Goal: Book appointment/travel/reservation

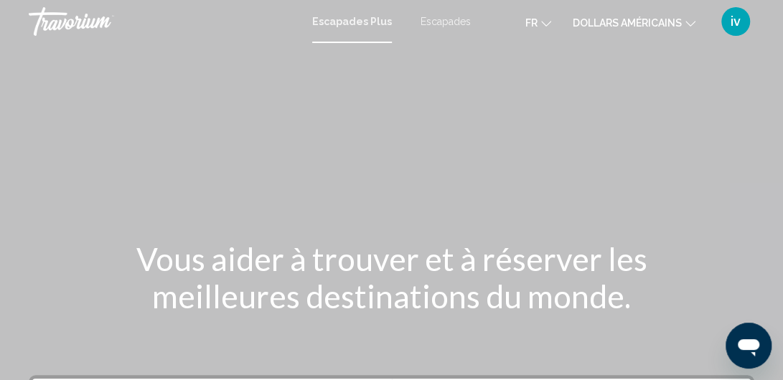
click at [280, 128] on div "Contenu principal" at bounding box center [391, 215] width 783 height 431
click at [444, 23] on font "Escapades" at bounding box center [445, 21] width 50 height 11
click at [690, 21] on icon "Changer de devise" at bounding box center [690, 24] width 10 height 10
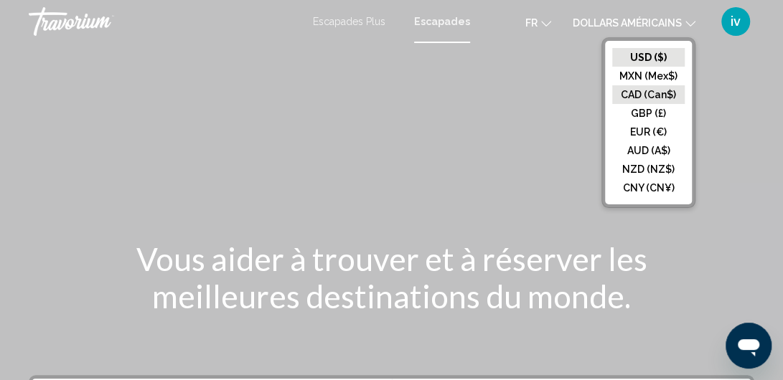
click at [657, 91] on button "CAD (Can$)" at bounding box center [648, 94] width 72 height 19
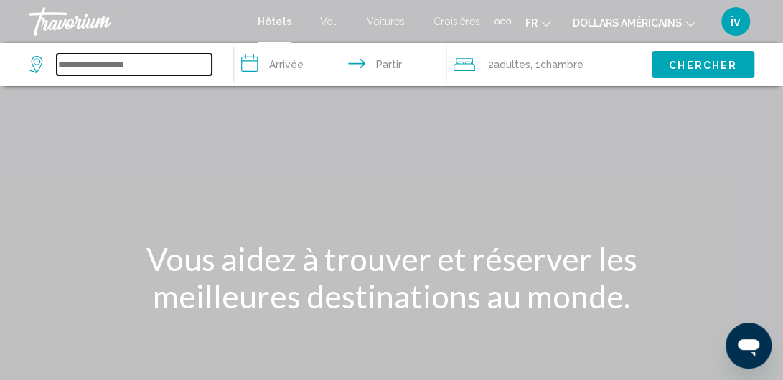
click at [76, 71] on input "Widget de recherche" at bounding box center [134, 65] width 155 height 22
click at [105, 65] on input "Widget de recherche" at bounding box center [134, 65] width 155 height 22
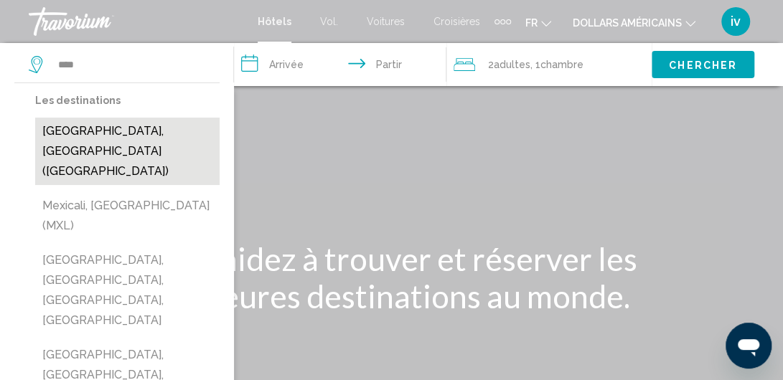
click at [97, 126] on button "[GEOGRAPHIC_DATA], [GEOGRAPHIC_DATA] ([GEOGRAPHIC_DATA])" at bounding box center [127, 151] width 184 height 67
type input "**********"
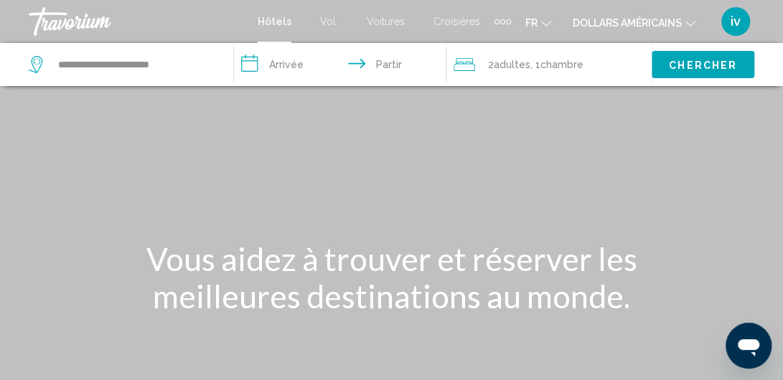
click at [256, 61] on input "**********" at bounding box center [343, 66] width 218 height 47
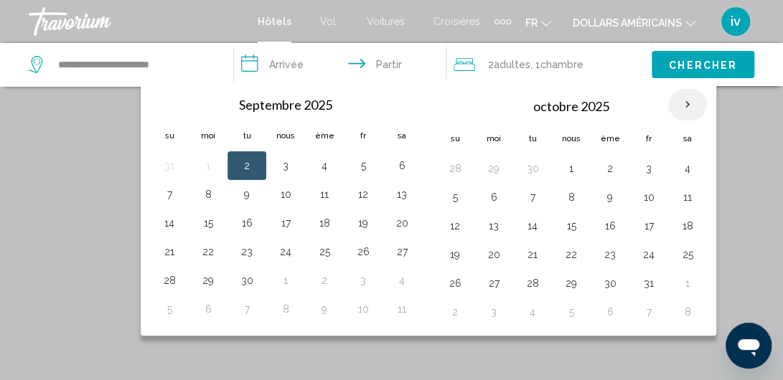
click at [681, 101] on th "Mois prochain" at bounding box center [687, 105] width 39 height 32
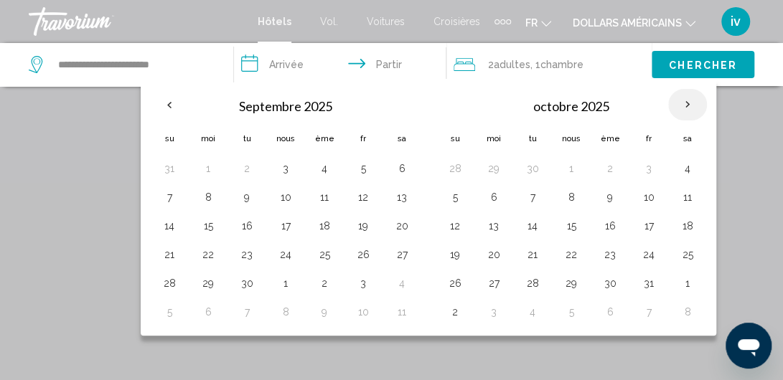
click at [681, 101] on th "Mois prochain" at bounding box center [687, 105] width 39 height 32
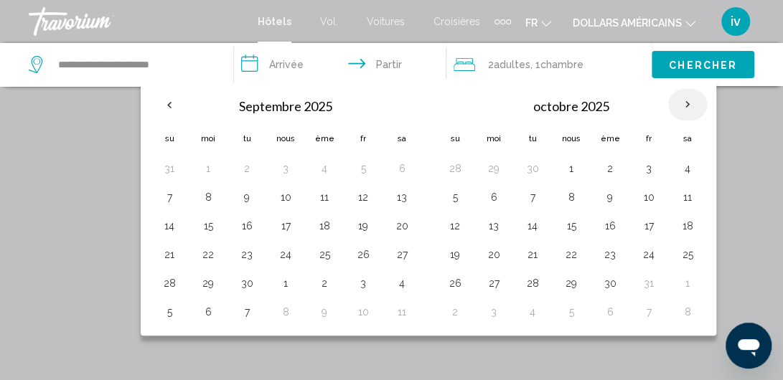
click at [681, 101] on th "Mois prochain" at bounding box center [687, 105] width 39 height 32
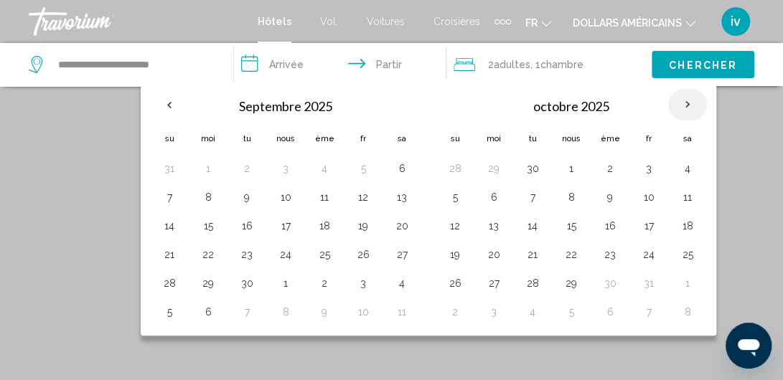
click at [681, 101] on th "Mois prochain" at bounding box center [687, 105] width 39 height 32
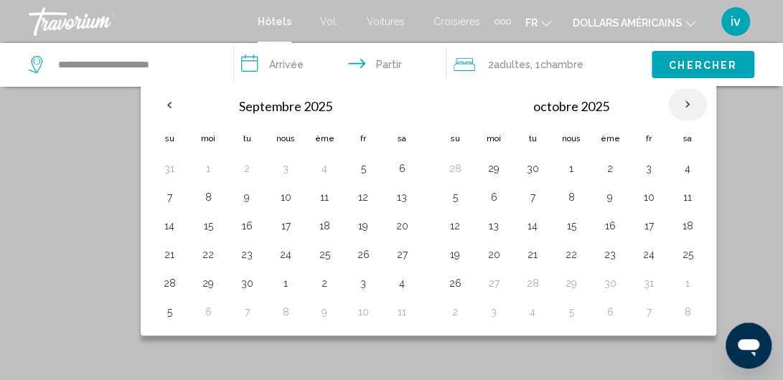
click at [681, 101] on th "Mois prochain" at bounding box center [687, 105] width 39 height 32
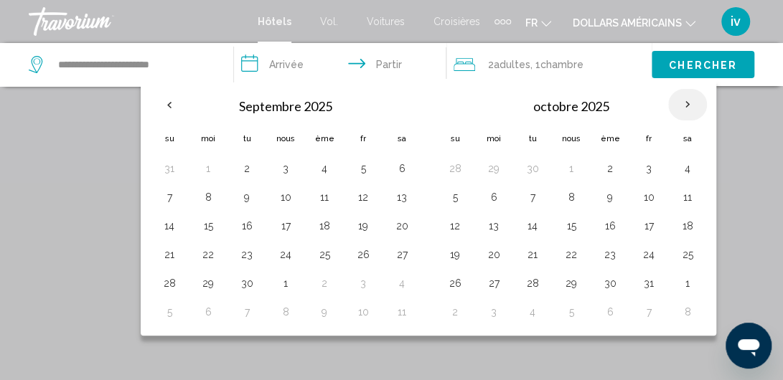
click at [681, 101] on th "Mois prochain" at bounding box center [687, 105] width 39 height 32
click at [507, 66] on font "adultes" at bounding box center [512, 64] width 37 height 11
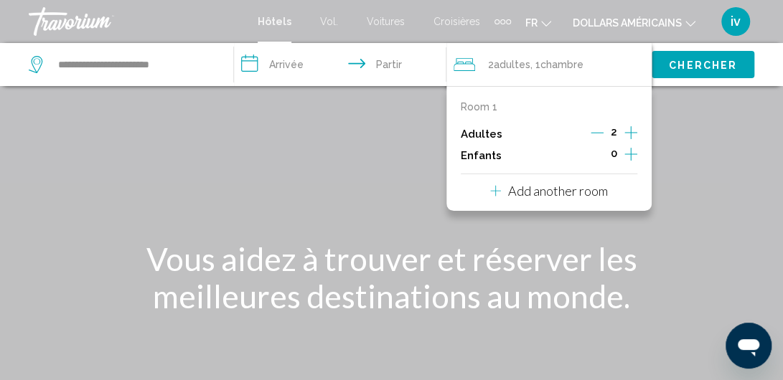
click at [394, 70] on input "**********" at bounding box center [343, 66] width 218 height 47
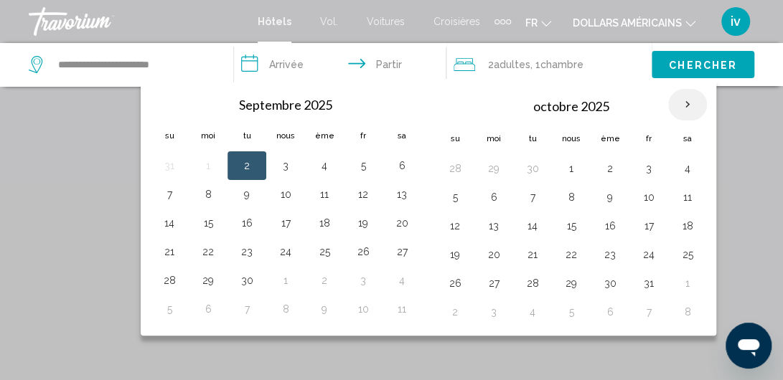
click at [679, 99] on th "Mois prochain" at bounding box center [687, 105] width 39 height 32
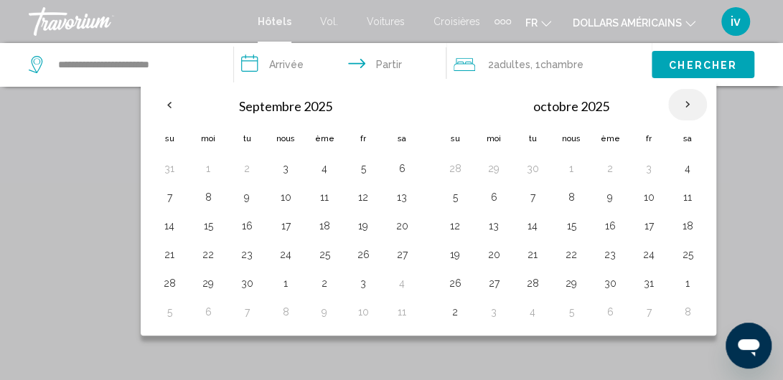
click at [679, 99] on th "Mois prochain" at bounding box center [687, 105] width 39 height 32
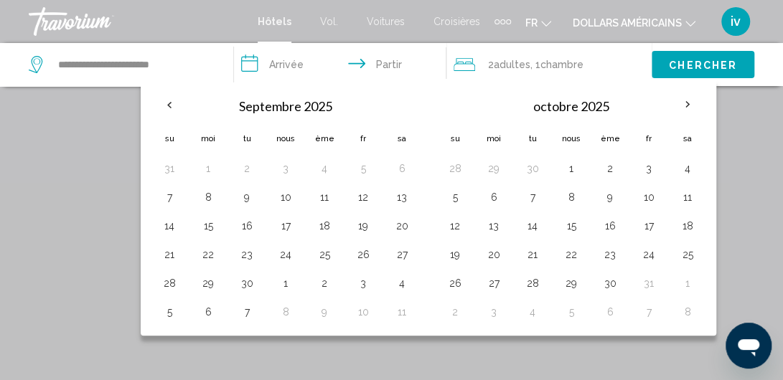
click at [244, 62] on input "**********" at bounding box center [343, 66] width 218 height 47
click at [169, 70] on input "**********" at bounding box center [134, 65] width 155 height 22
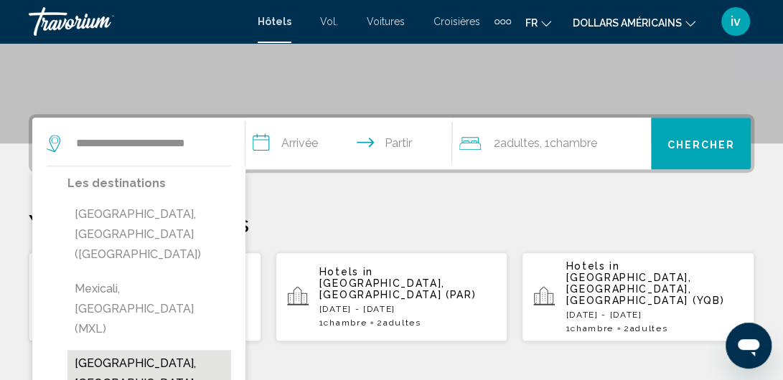
scroll to position [287, 0]
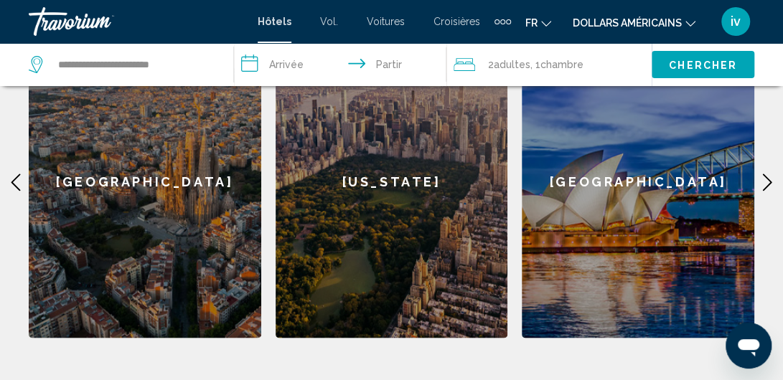
scroll to position [789, 0]
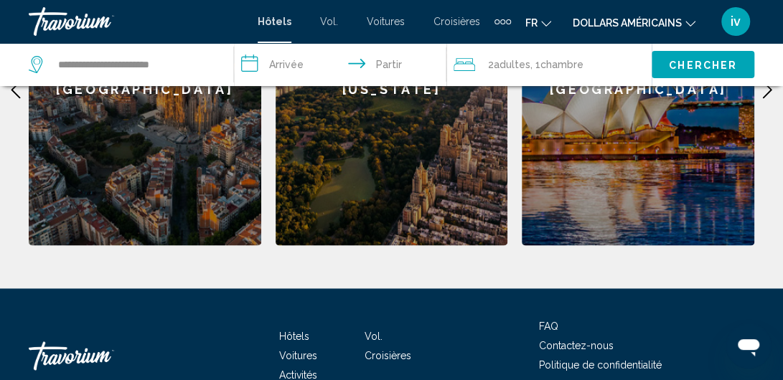
click at [159, 174] on div "[GEOGRAPHIC_DATA]" at bounding box center [145, 89] width 232 height 312
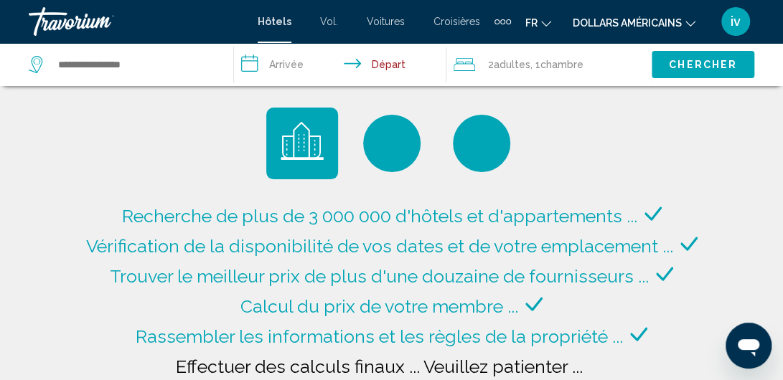
scroll to position [72, 0]
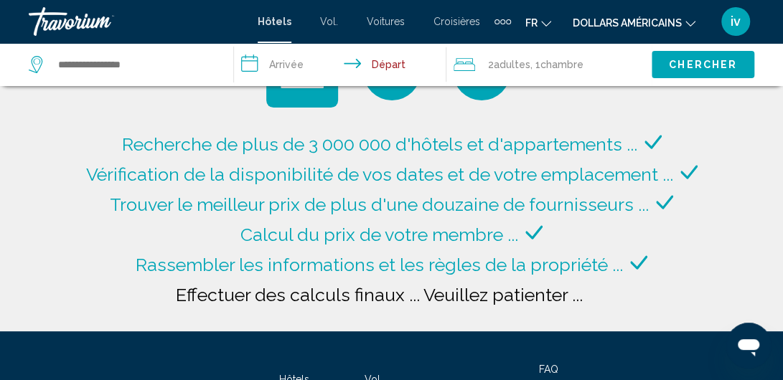
type input "**********"
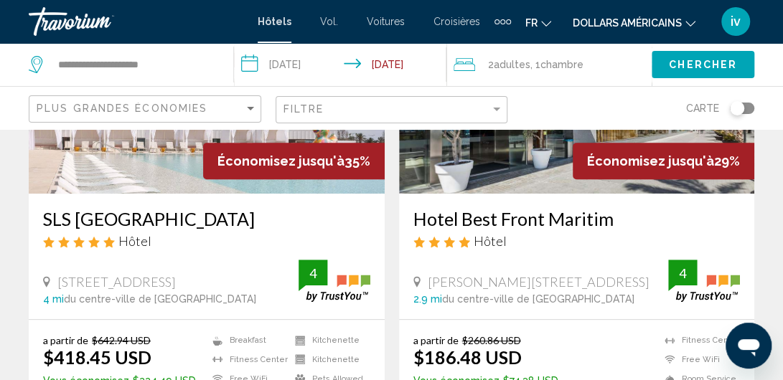
scroll to position [144, 0]
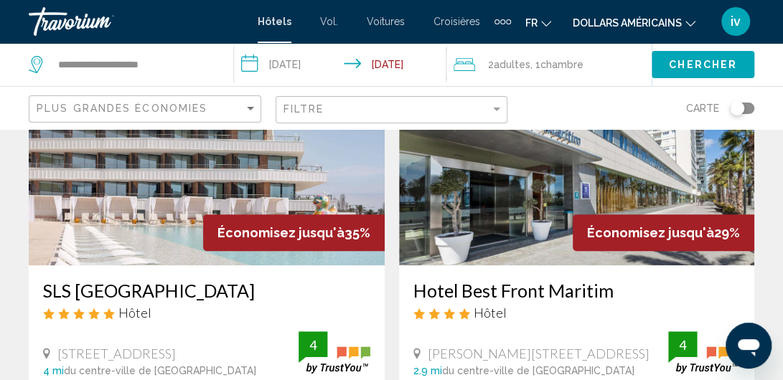
click at [193, 223] on img "Contenu principal" at bounding box center [207, 151] width 356 height 230
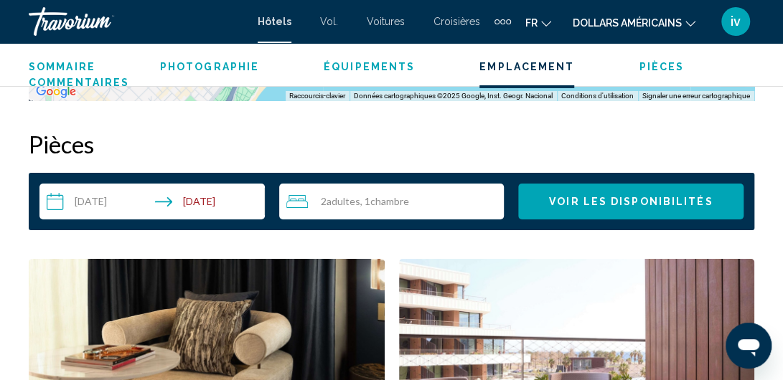
scroll to position [1916, 0]
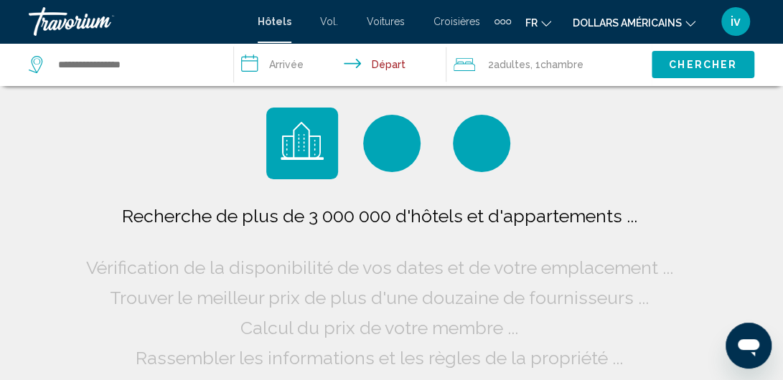
click at [546, 64] on span "Chambre" at bounding box center [561, 64] width 43 height 11
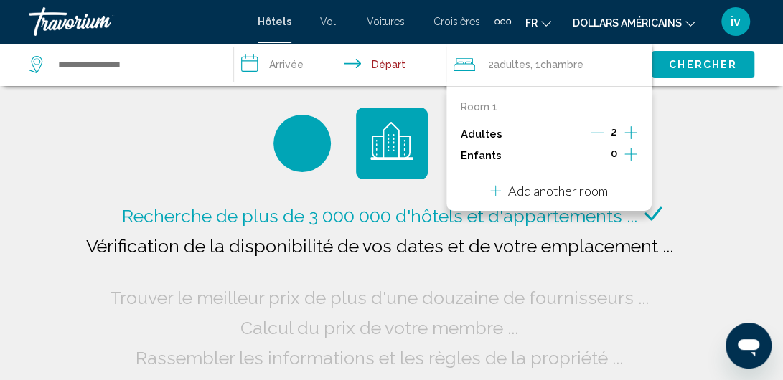
click at [392, 65] on input "**********" at bounding box center [343, 66] width 218 height 47
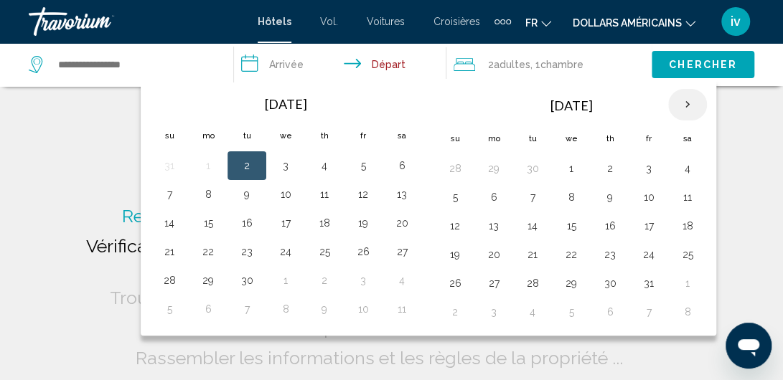
click at [679, 103] on th "Next month" at bounding box center [687, 105] width 39 height 32
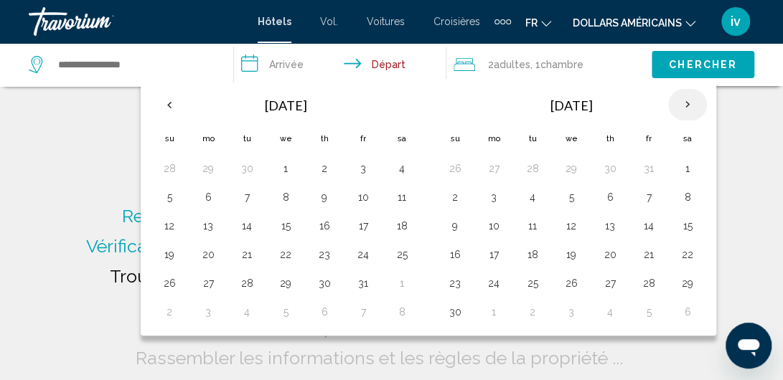
click at [679, 103] on th "Next month" at bounding box center [687, 105] width 39 height 32
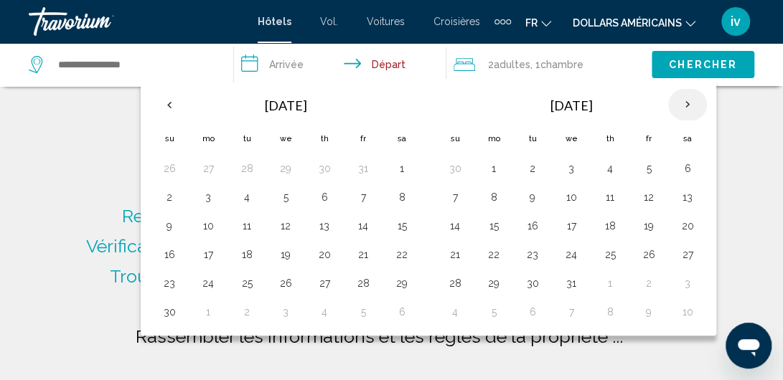
click at [677, 106] on th "Next month" at bounding box center [687, 105] width 39 height 32
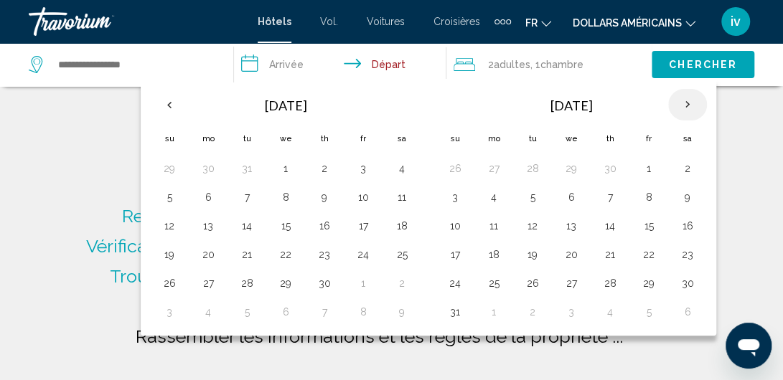
click at [677, 106] on th "Next month" at bounding box center [687, 105] width 39 height 32
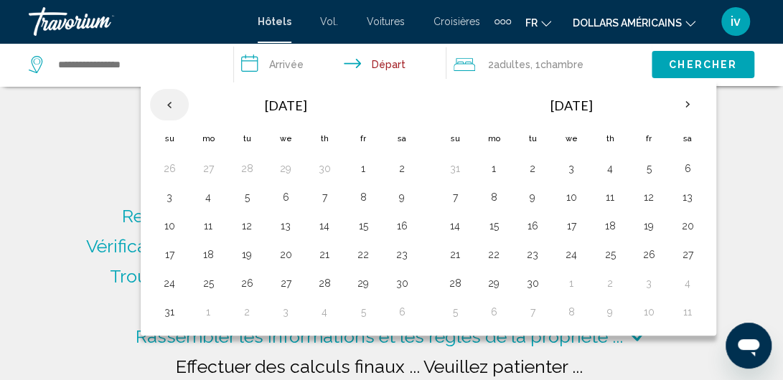
click at [164, 108] on th "Previous month" at bounding box center [169, 105] width 39 height 32
type input "**********"
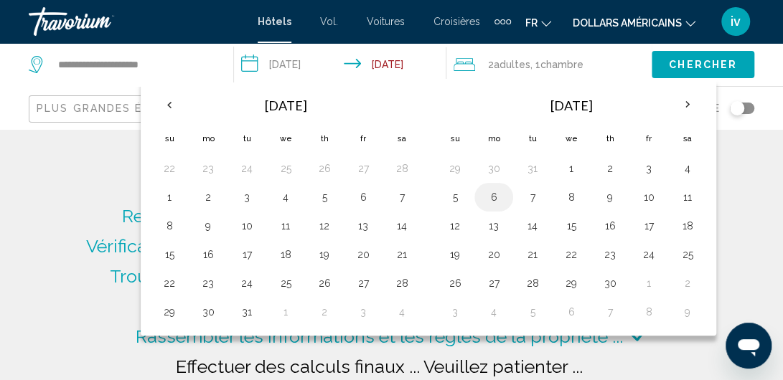
click at [493, 197] on button "6" at bounding box center [493, 197] width 23 height 20
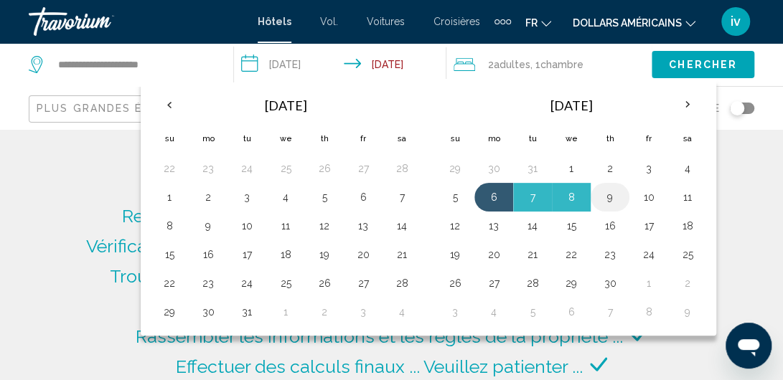
click at [591, 189] on td "9" at bounding box center [610, 197] width 39 height 29
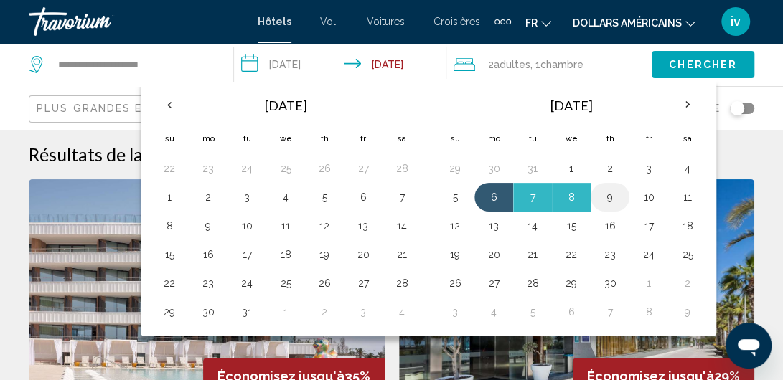
click at [607, 197] on button "9" at bounding box center [609, 197] width 23 height 20
type input "**********"
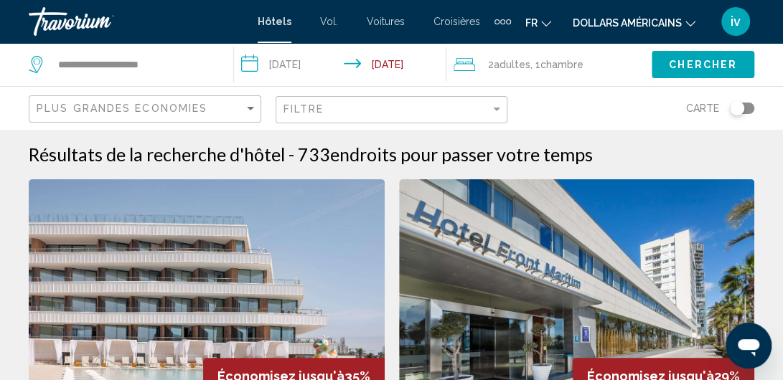
click at [695, 62] on span "Chercher" at bounding box center [703, 65] width 68 height 11
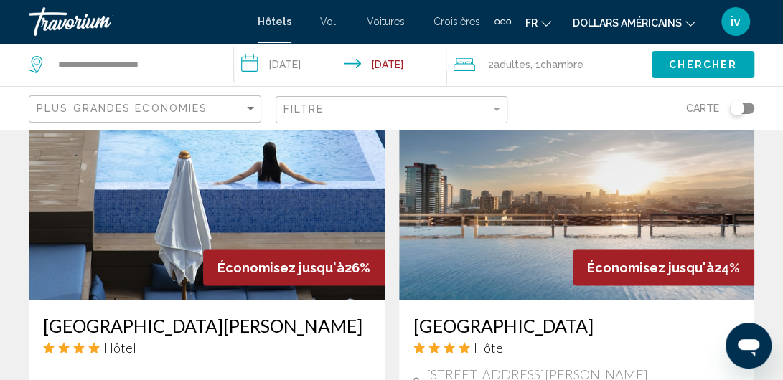
scroll to position [1220, 0]
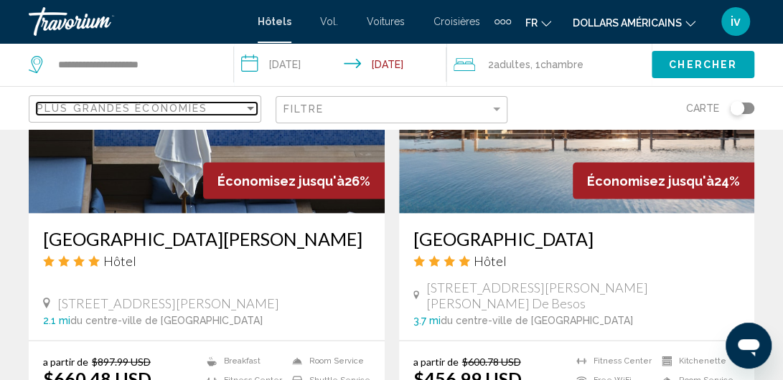
click at [245, 106] on div "Sort by" at bounding box center [250, 108] width 13 height 11
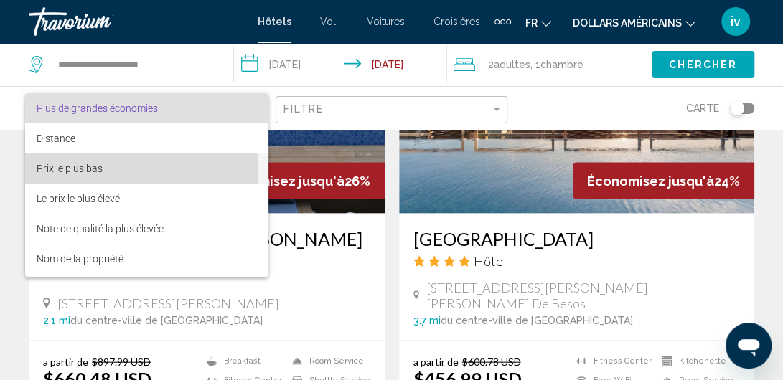
click at [56, 166] on font "Prix ​​le plus bas" at bounding box center [70, 168] width 66 height 11
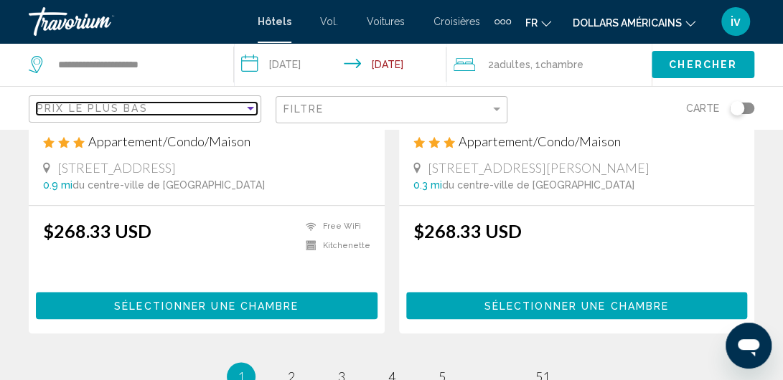
scroll to position [3014, 0]
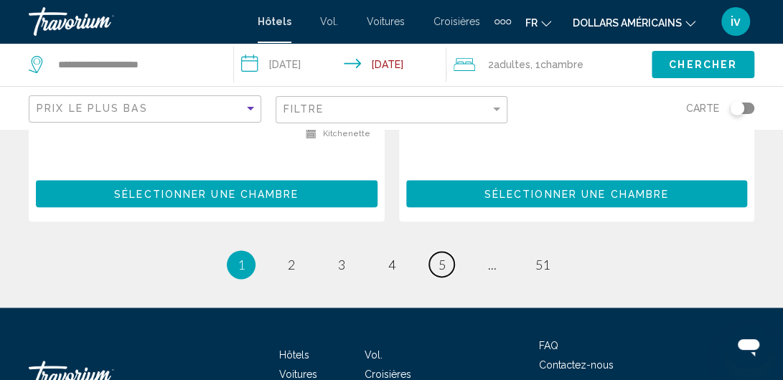
click at [448, 252] on link "page 5" at bounding box center [441, 264] width 25 height 25
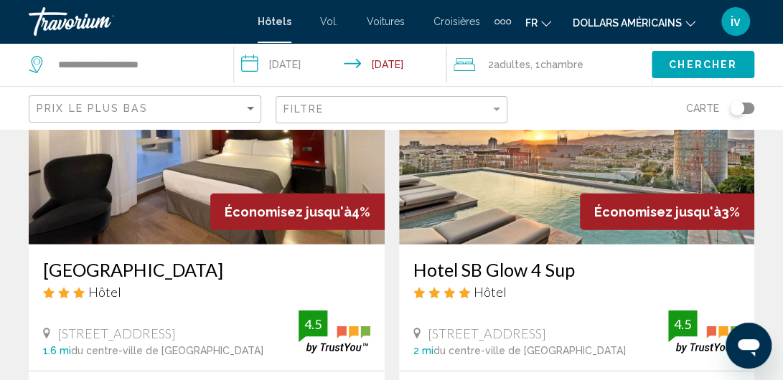
scroll to position [1794, 0]
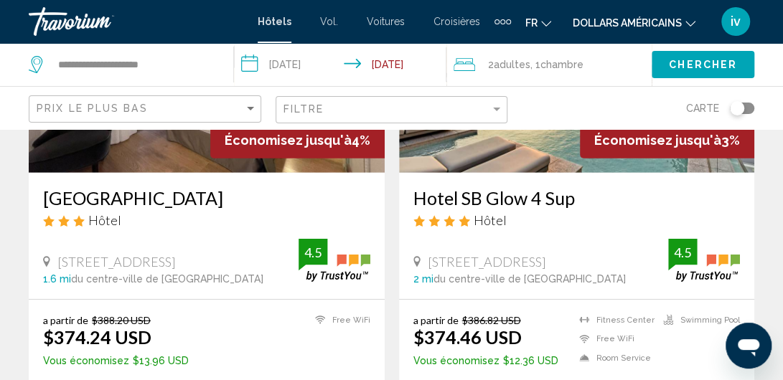
click at [250, 114] on div "Prix ​​le plus bas" at bounding box center [147, 109] width 220 height 27
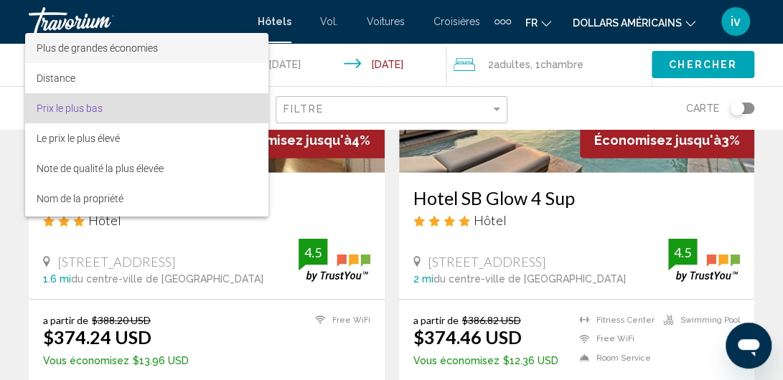
click at [125, 50] on font "Plus de grandes économies" at bounding box center [97, 47] width 121 height 11
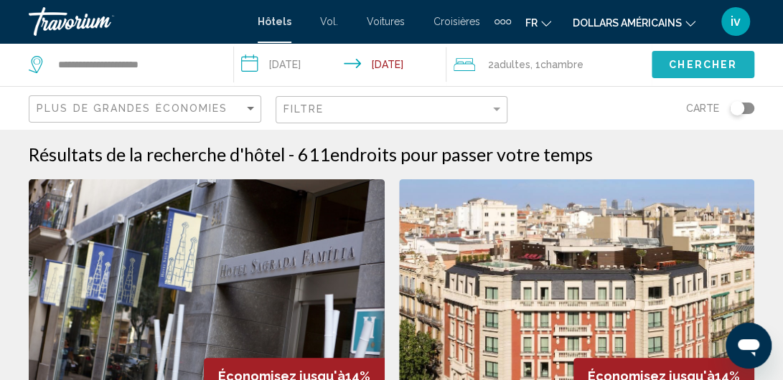
click at [686, 74] on button "Chercher" at bounding box center [703, 64] width 103 height 27
click at [689, 60] on span "Chercher" at bounding box center [703, 65] width 68 height 11
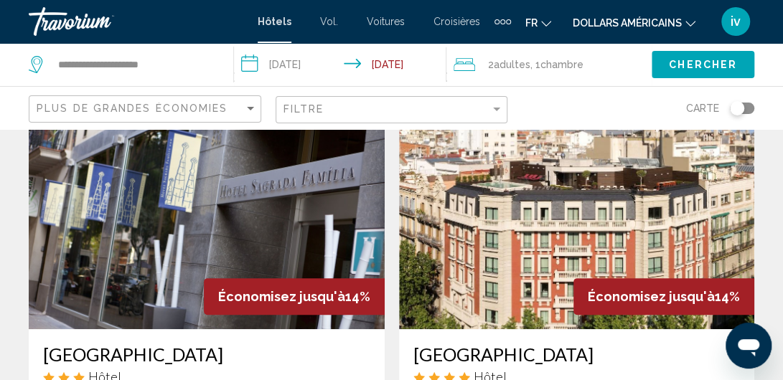
scroll to position [72, 0]
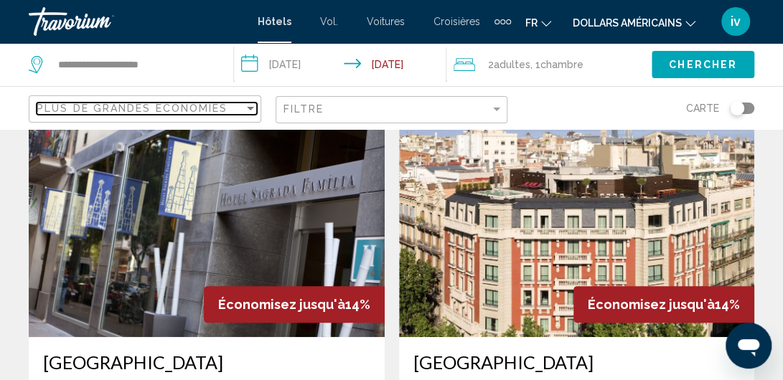
click at [253, 104] on div "Sort by" at bounding box center [250, 108] width 13 height 11
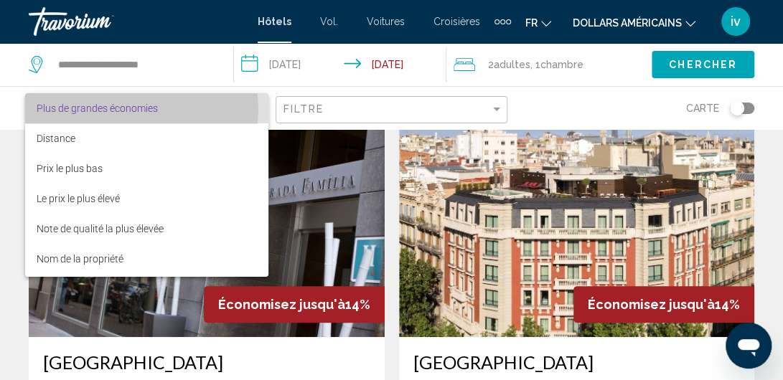
click at [133, 110] on font "Plus de grandes économies" at bounding box center [97, 108] width 121 height 11
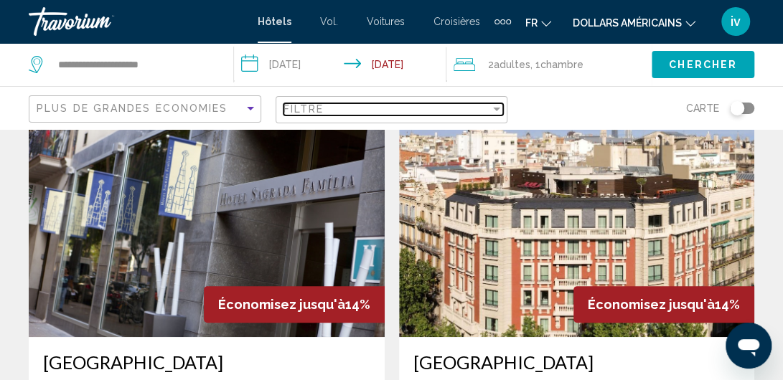
click at [498, 110] on div "Filter" at bounding box center [496, 110] width 7 height 4
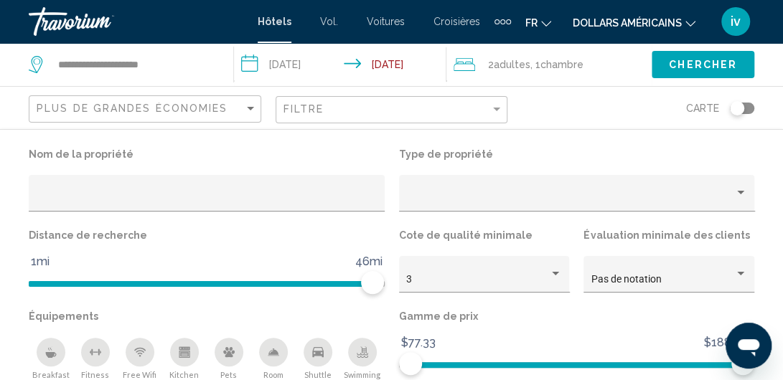
click at [605, 105] on div "Carte" at bounding box center [638, 108] width 232 height 42
click at [703, 67] on span "Chercher" at bounding box center [703, 65] width 68 height 11
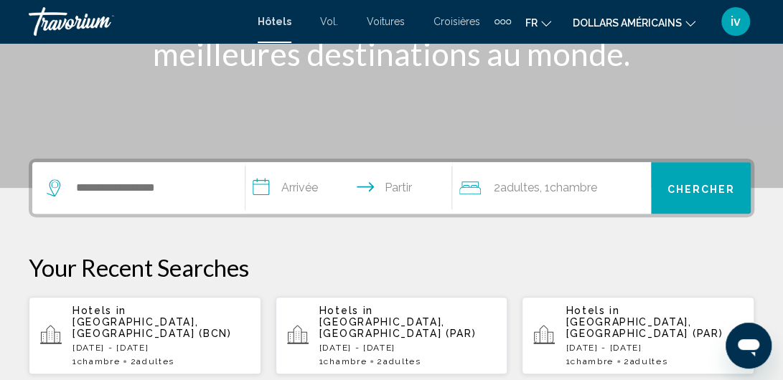
scroll to position [204, 0]
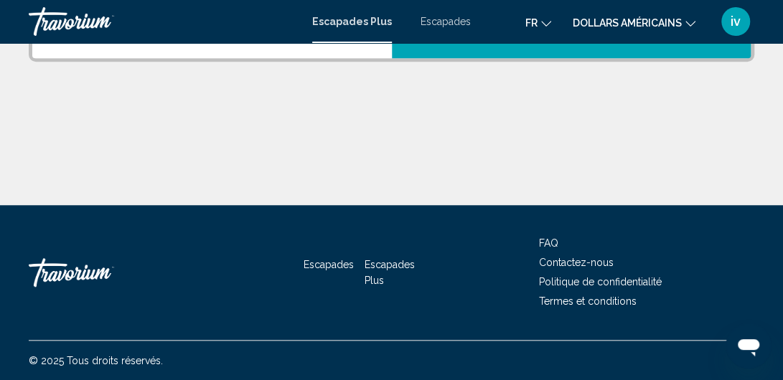
scroll to position [137, 0]
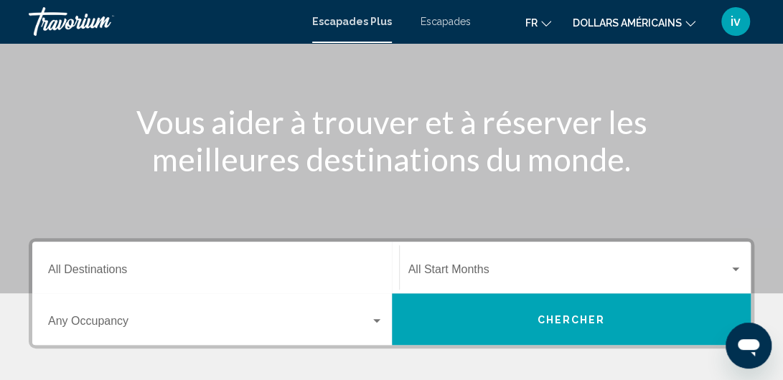
click at [100, 269] on input "Destination All Destinations" at bounding box center [215, 272] width 335 height 13
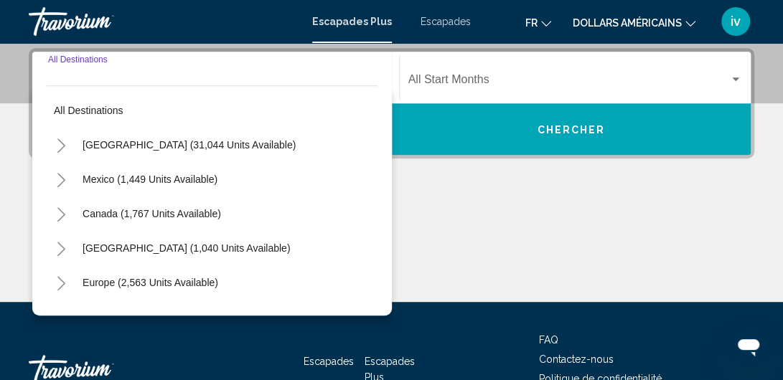
scroll to position [329, 0]
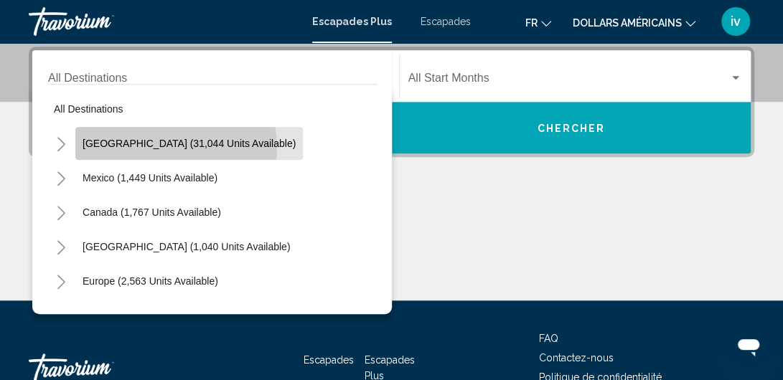
click at [175, 146] on span "United States (31,044 units available)" at bounding box center [189, 143] width 213 height 11
type input "**********"
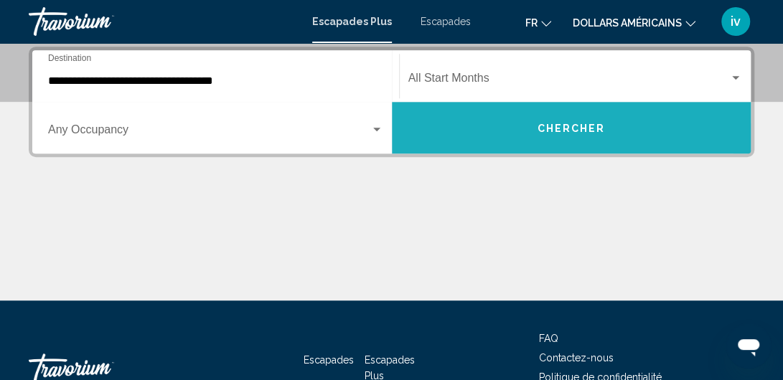
click at [561, 133] on span "Chercher" at bounding box center [571, 128] width 68 height 11
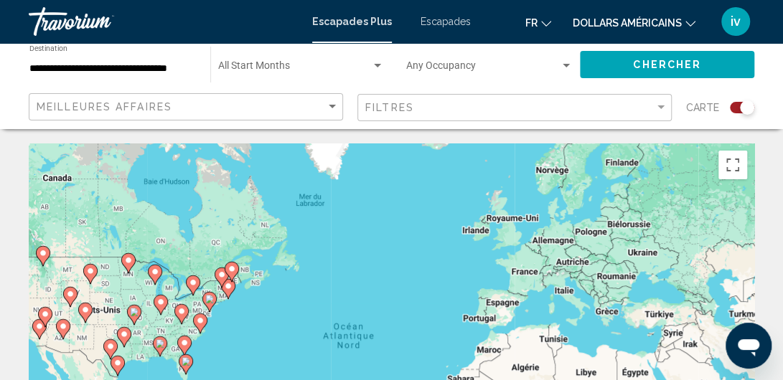
click at [182, 362] on image "Contenu principal" at bounding box center [186, 361] width 9 height 9
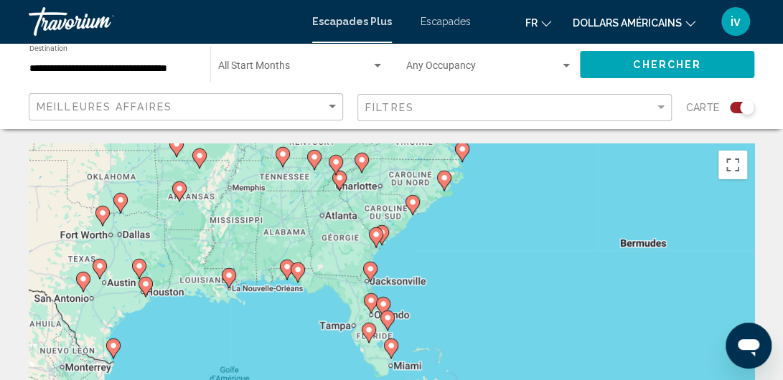
click at [393, 351] on icon "Contenu principal" at bounding box center [390, 348] width 13 height 19
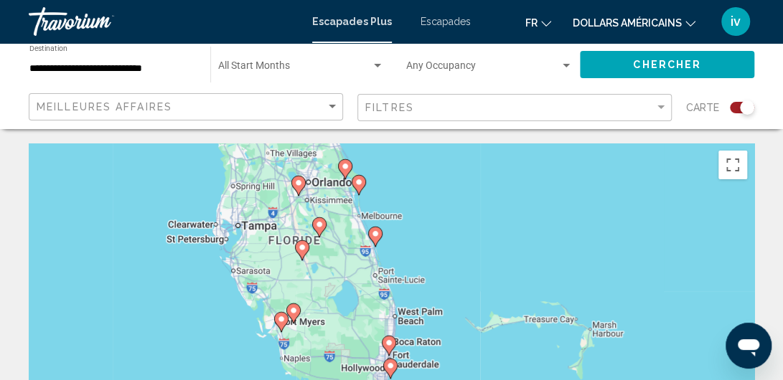
click at [387, 341] on image "Contenu principal" at bounding box center [389, 343] width 9 height 9
type input "**********"
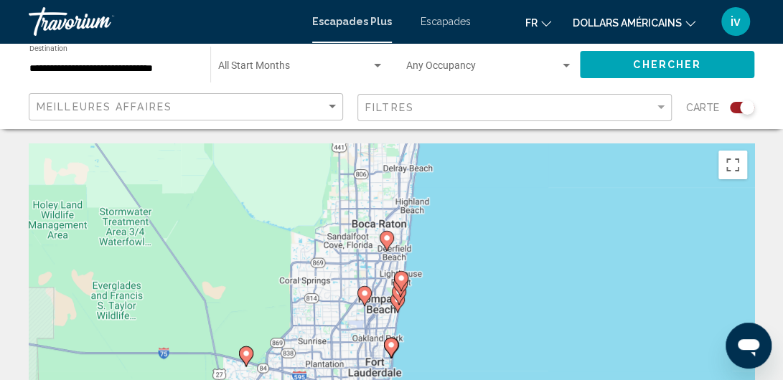
click at [365, 300] on icon "Contenu principal" at bounding box center [363, 296] width 13 height 19
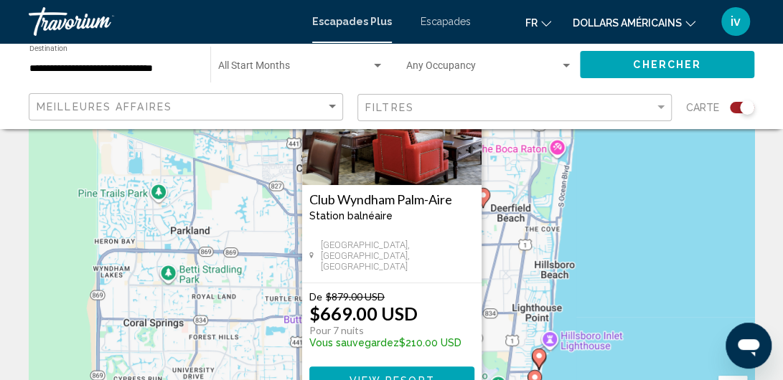
scroll to position [144, 0]
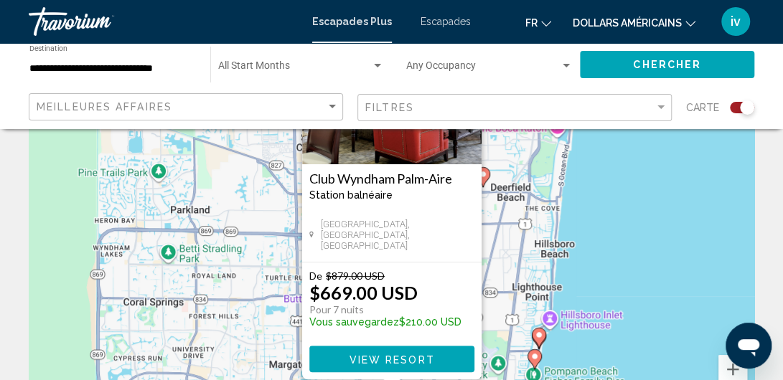
click at [670, 225] on div "Pour activer le glissement du marqueur avec le clavier, appuyez sur Alt+Entrée.…" at bounding box center [391, 215] width 725 height 431
